Goal: Navigation & Orientation: Find specific page/section

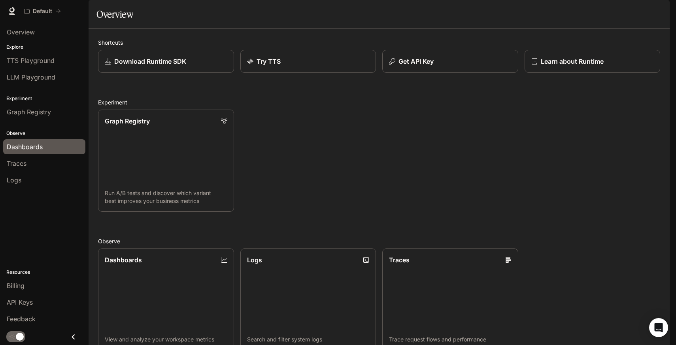
click at [51, 146] on div "Dashboards" at bounding box center [44, 146] width 75 height 9
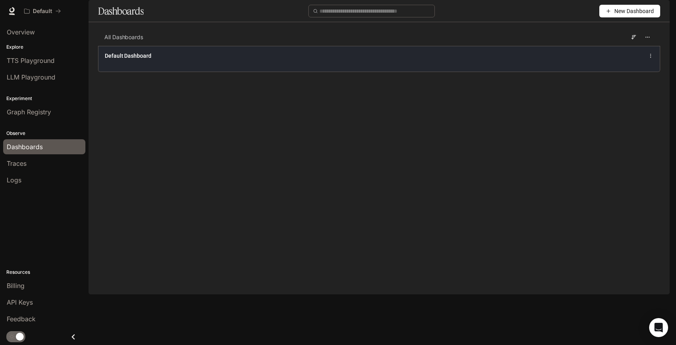
click at [209, 72] on div "Default Dashboard" at bounding box center [379, 59] width 562 height 26
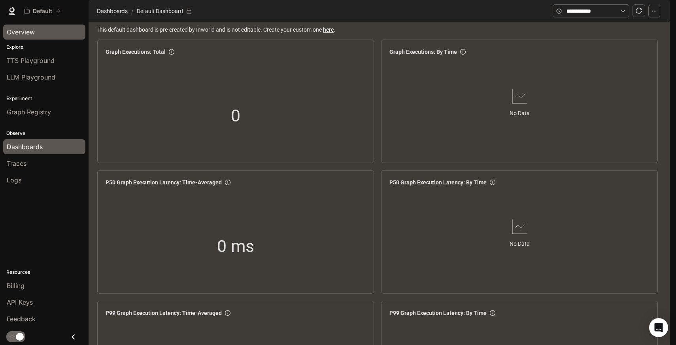
click at [33, 37] on link "Overview" at bounding box center [44, 32] width 82 height 15
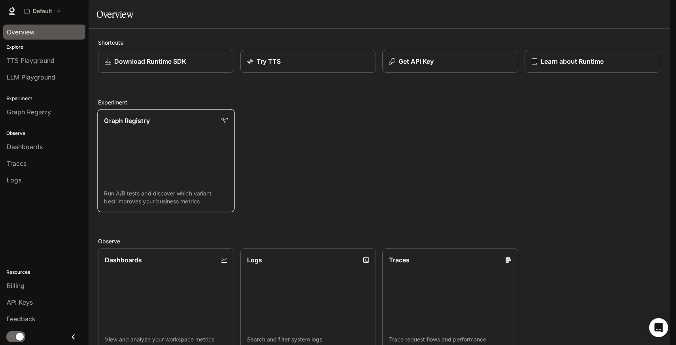
scroll to position [182, 0]
